Goal: Transaction & Acquisition: Book appointment/travel/reservation

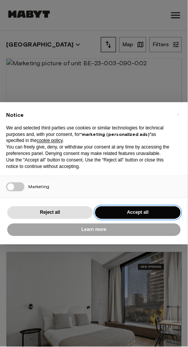
click at [141, 213] on button "Accept all" at bounding box center [137, 212] width 85 height 13
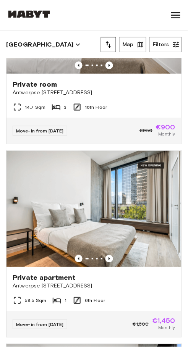
scroll to position [490, 0]
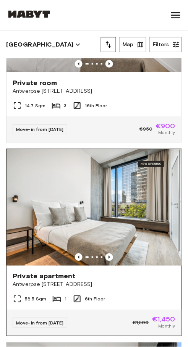
click at [106, 207] on img at bounding box center [93, 207] width 175 height 116
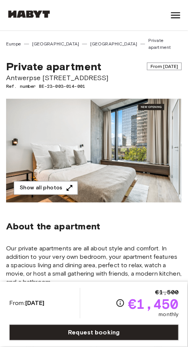
click at [126, 142] on img at bounding box center [93, 151] width 175 height 104
